Goal: Check status: Check status

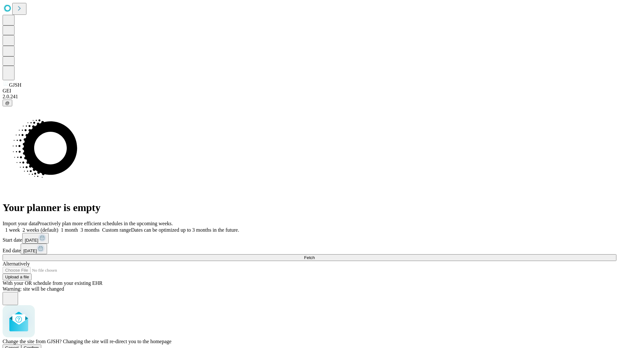
click at [39, 346] on span "Confirm" at bounding box center [31, 348] width 15 height 5
click at [78, 227] on label "1 month" at bounding box center [68, 229] width 20 height 5
click at [315, 256] on span "Fetch" at bounding box center [309, 258] width 11 height 5
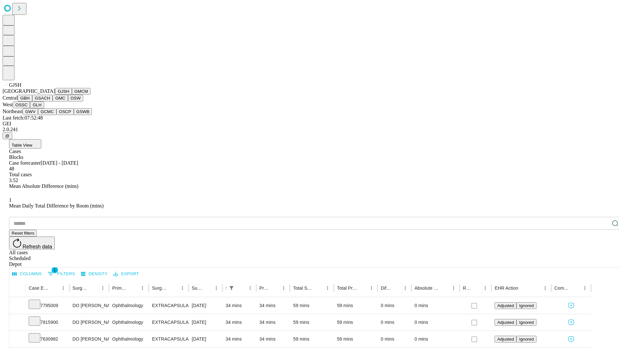
click at [72, 95] on button "GMCM" at bounding box center [81, 91] width 19 height 7
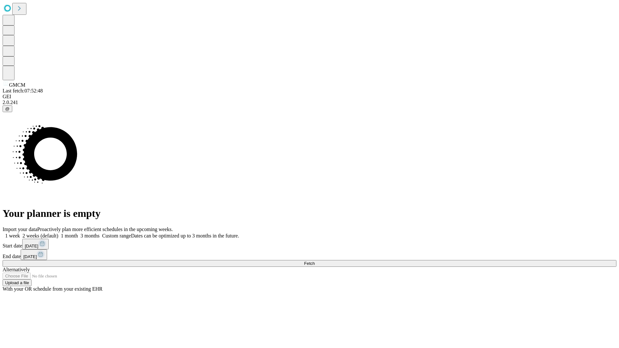
click at [78, 233] on label "1 month" at bounding box center [68, 235] width 20 height 5
click at [315, 261] on span "Fetch" at bounding box center [309, 263] width 11 height 5
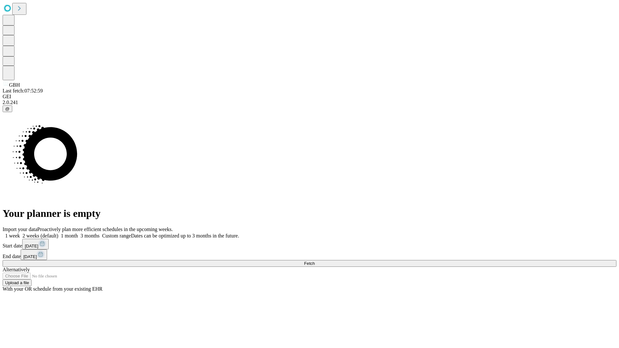
click at [78, 233] on label "1 month" at bounding box center [68, 235] width 20 height 5
click at [315, 261] on span "Fetch" at bounding box center [309, 263] width 11 height 5
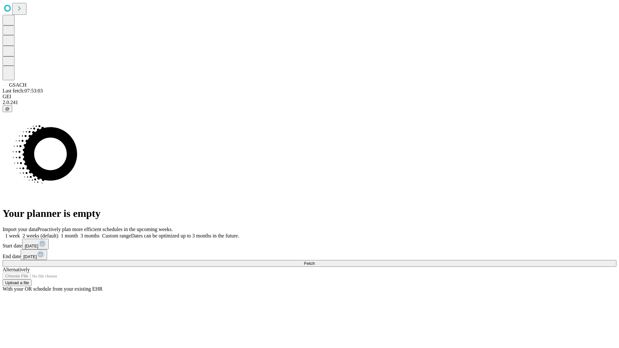
click at [315, 261] on span "Fetch" at bounding box center [309, 263] width 11 height 5
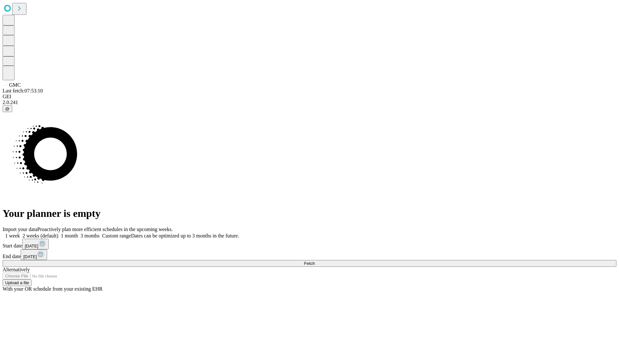
click at [315, 261] on span "Fetch" at bounding box center [309, 263] width 11 height 5
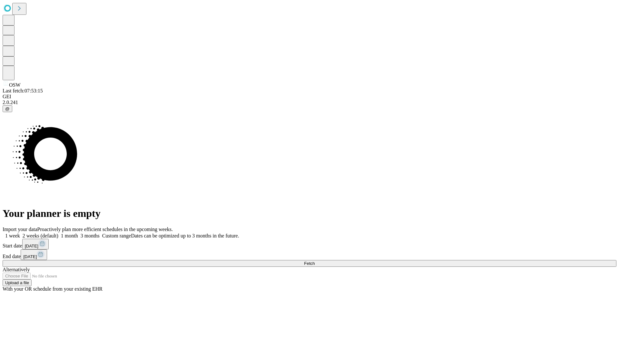
click at [78, 233] on label "1 month" at bounding box center [68, 235] width 20 height 5
click at [315, 261] on span "Fetch" at bounding box center [309, 263] width 11 height 5
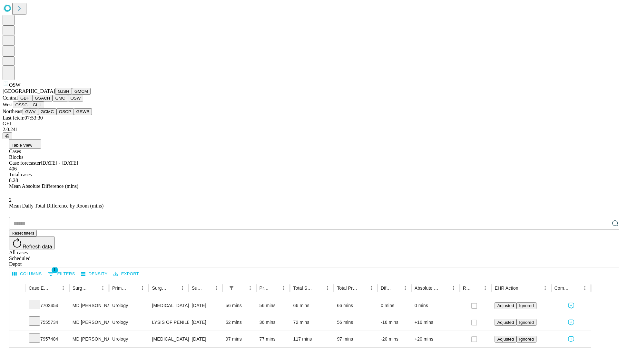
click at [30, 108] on button "OSSC" at bounding box center [21, 105] width 17 height 7
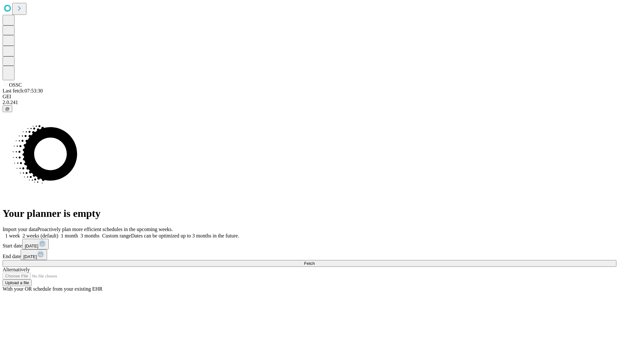
click at [78, 233] on label "1 month" at bounding box center [68, 235] width 20 height 5
click at [315, 261] on span "Fetch" at bounding box center [309, 263] width 11 height 5
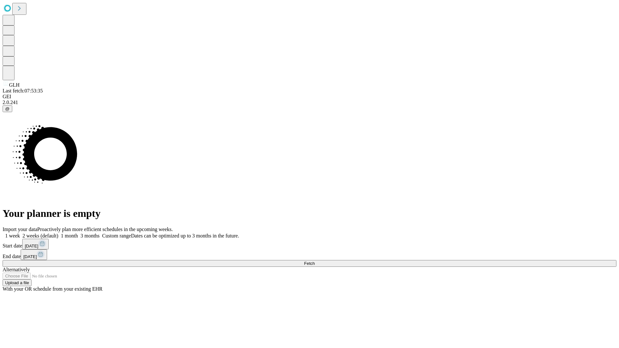
click at [315, 261] on span "Fetch" at bounding box center [309, 263] width 11 height 5
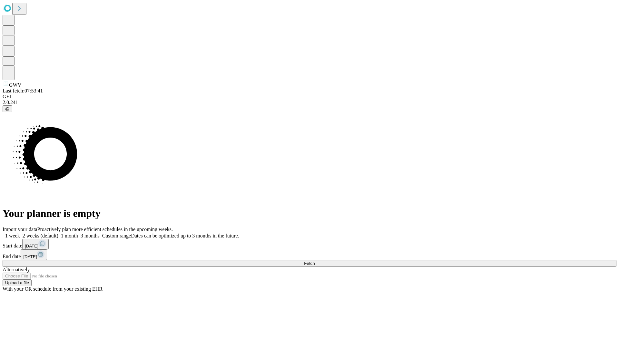
click at [78, 233] on label "1 month" at bounding box center [68, 235] width 20 height 5
click at [315, 261] on span "Fetch" at bounding box center [309, 263] width 11 height 5
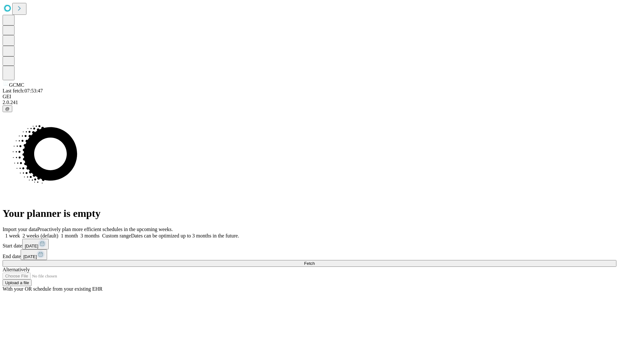
click at [78, 233] on label "1 month" at bounding box center [68, 235] width 20 height 5
click at [315, 261] on span "Fetch" at bounding box center [309, 263] width 11 height 5
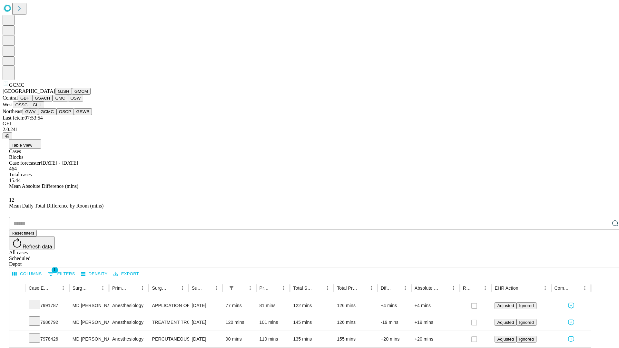
click at [56, 115] on button "OSCP" at bounding box center [64, 111] width 17 height 7
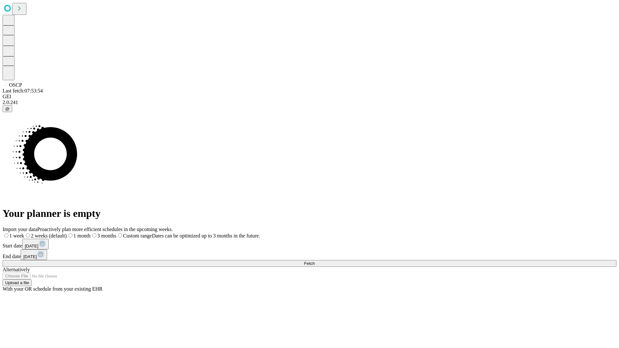
click at [315, 261] on span "Fetch" at bounding box center [309, 263] width 11 height 5
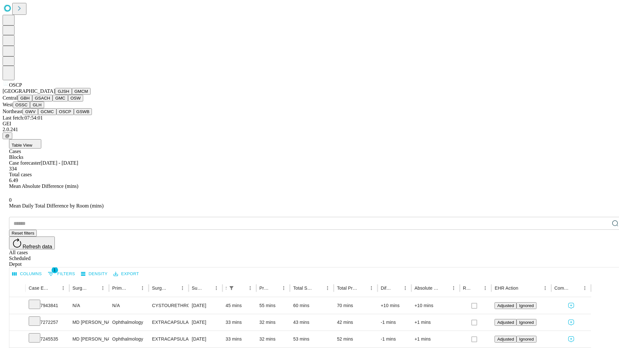
click at [74, 115] on button "GSWB" at bounding box center [83, 111] width 18 height 7
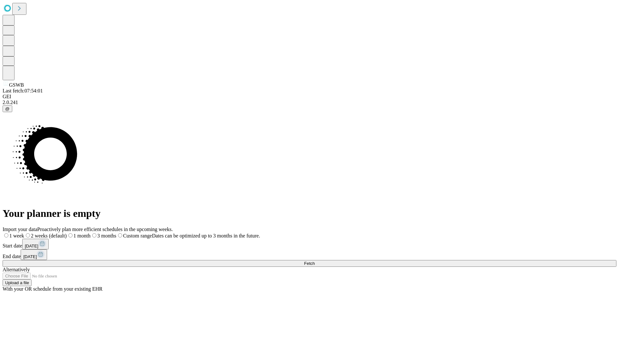
click at [91, 233] on label "1 month" at bounding box center [79, 235] width 24 height 5
click at [315, 261] on span "Fetch" at bounding box center [309, 263] width 11 height 5
